Goal: Obtain resource: Download file/media

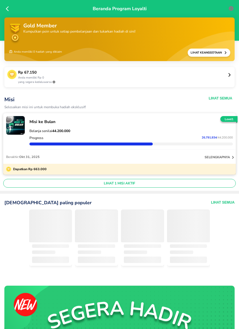
click at [9, 11] on icon at bounding box center [9, 9] width 6 height 6
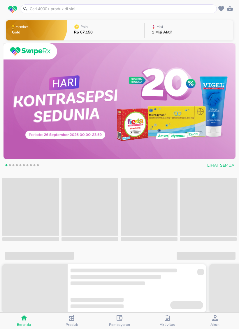
click at [169, 316] on icon "button" at bounding box center [166, 318] width 5 height 6
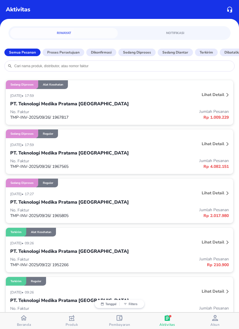
click at [218, 193] on p "Lihat detail" at bounding box center [212, 193] width 22 height 6
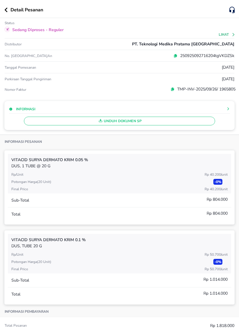
click at [184, 124] on span "Unduh Dokumen SP" at bounding box center [119, 121] width 186 height 8
click at [149, 125] on div "Unduh Dokumen SP" at bounding box center [119, 120] width 221 height 12
click at [148, 125] on div "Unduh Dokumen SP" at bounding box center [119, 120] width 221 height 12
click at [132, 123] on span "Unduh Dokumen SP" at bounding box center [119, 121] width 186 height 8
click at [132, 123] on div "Unduh Dokumen SP" at bounding box center [119, 120] width 221 height 12
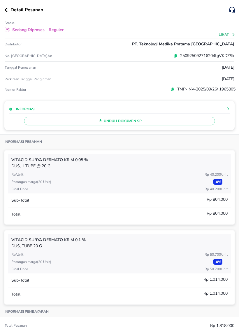
click at [119, 125] on span "Unduh Dokumen SP" at bounding box center [119, 121] width 186 height 8
click at [123, 122] on div "Unduh Dokumen SP" at bounding box center [119, 120] width 221 height 12
click at [152, 186] on div "Potongan harga ( 20 Unit ) - 0 %" at bounding box center [119, 183] width 216 height 8
click at [6, 11] on icon "button" at bounding box center [6, 10] width 3 height 5
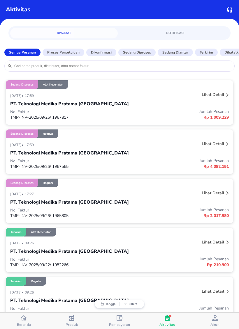
click at [38, 154] on p "PT. Teknologi Medika Pratama [GEOGRAPHIC_DATA]" at bounding box center [69, 153] width 118 height 7
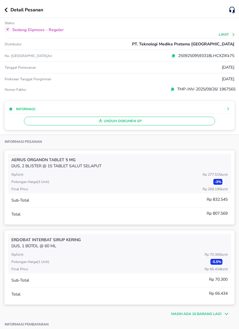
click at [215, 314] on p "Masih ada 10 barang lagi" at bounding box center [196, 313] width 50 height 5
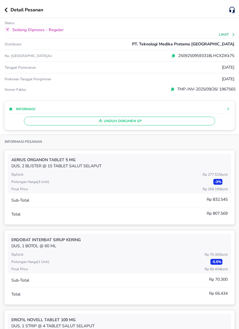
click at [3, 6] on div "Detail Pesanan" at bounding box center [119, 9] width 239 height 18
click at [6, 10] on icon "button" at bounding box center [6, 10] width 3 height 5
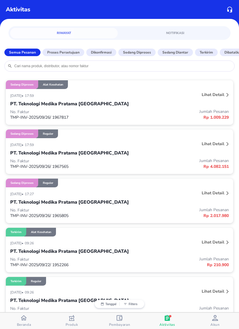
click at [68, 101] on div "PT. Teknologi Medika Pratama [GEOGRAPHIC_DATA]" at bounding box center [119, 104] width 218 height 10
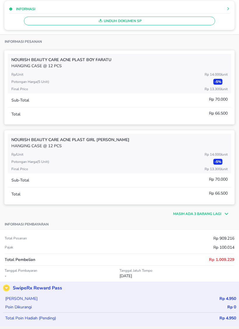
scroll to position [99, 0]
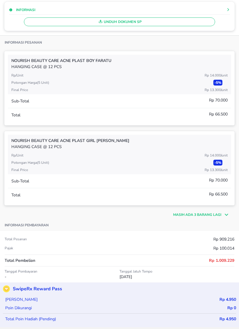
click at [187, 213] on p "Masih ada 3 barang lagi" at bounding box center [197, 214] width 48 height 5
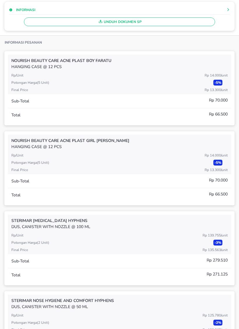
scroll to position [133, 0]
